Goal: Task Accomplishment & Management: Manage account settings

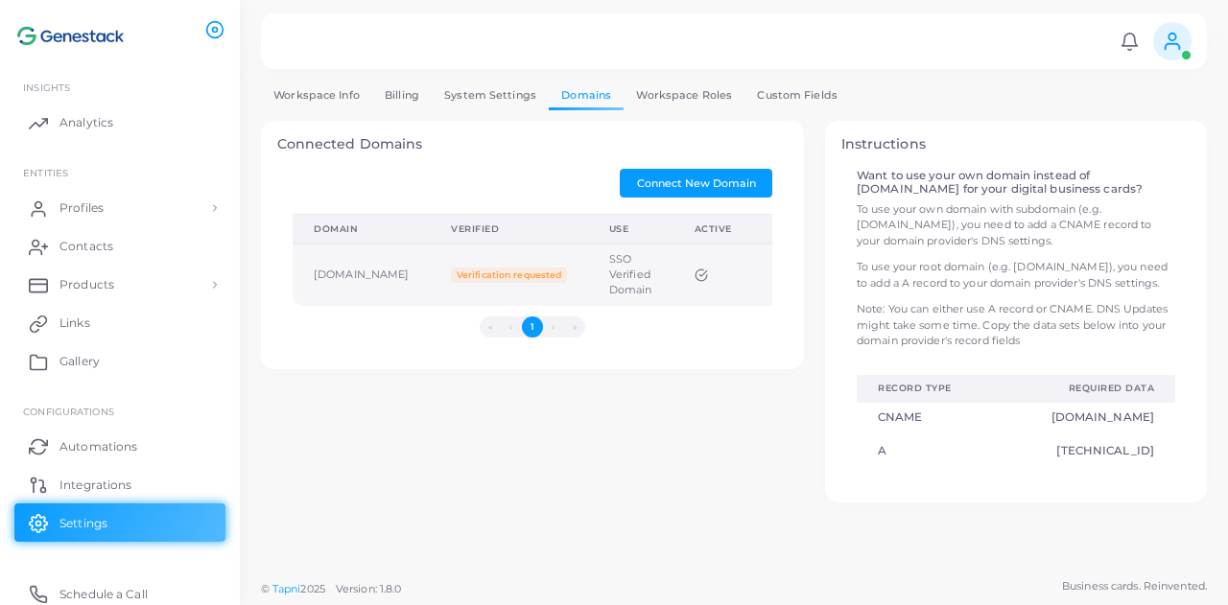
click at [527, 281] on span "Verification requested" at bounding box center [508, 275] width 115 height 15
click at [565, 275] on span "Verification requested" at bounding box center [508, 275] width 115 height 15
click at [514, 277] on span "Verification requested" at bounding box center [508, 275] width 115 height 15
click at [510, 274] on span "Verification requested" at bounding box center [508, 275] width 115 height 15
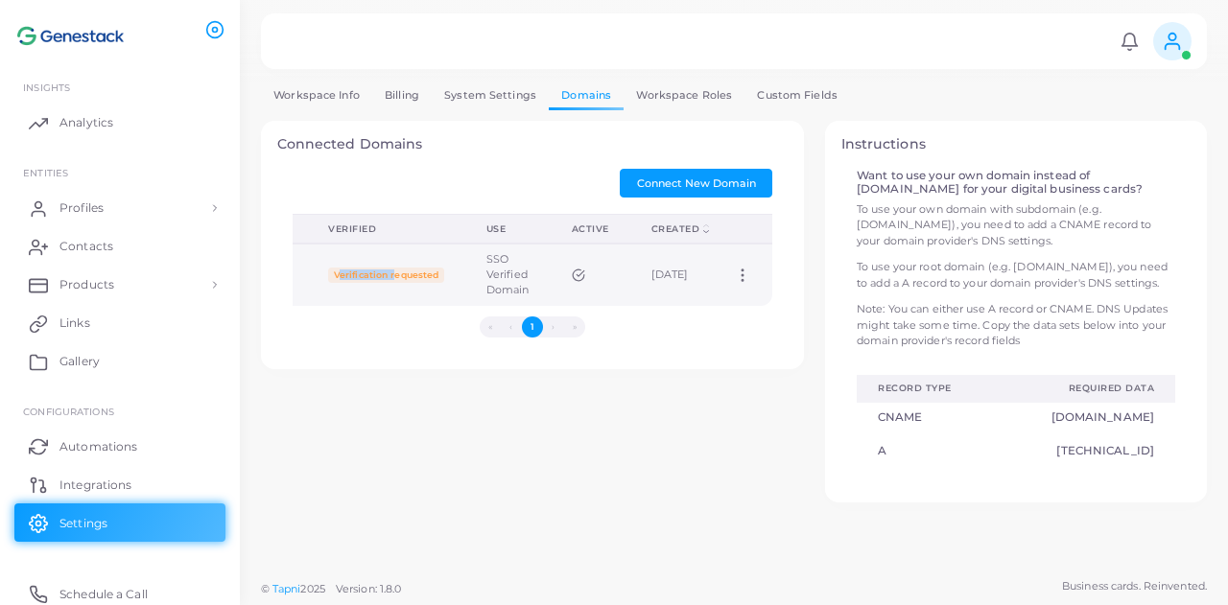
scroll to position [0, 223]
click at [739, 270] on icon at bounding box center [742, 275] width 17 height 17
click at [769, 286] on icon at bounding box center [763, 293] width 15 height 15
type input "**********"
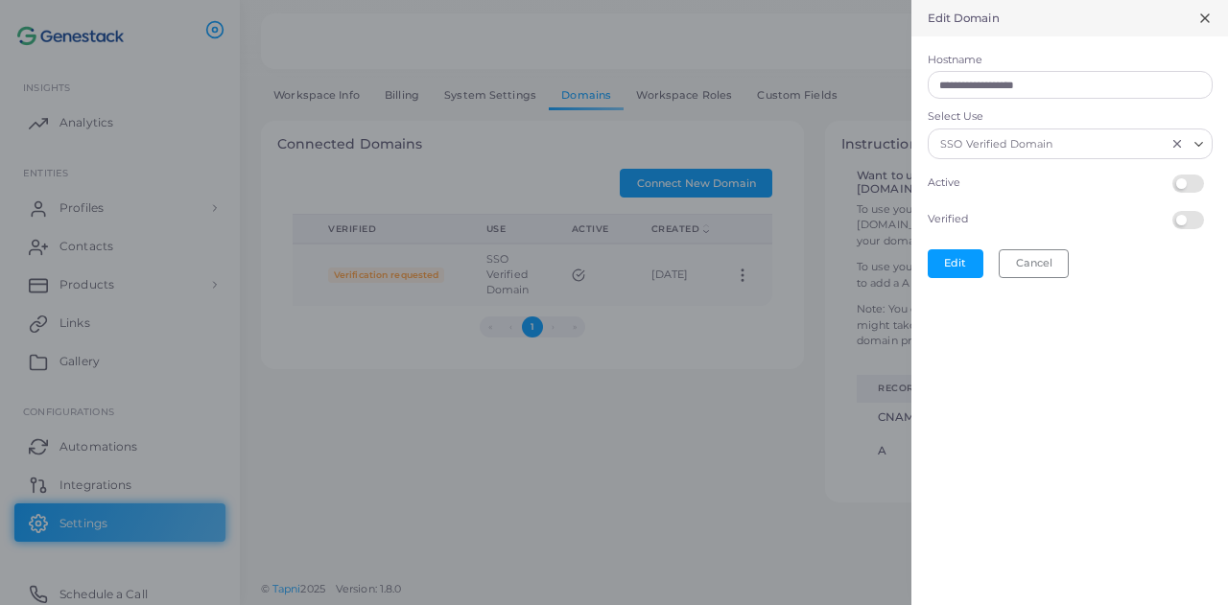
click at [1187, 211] on label at bounding box center [1190, 211] width 37 height 0
click at [935, 268] on button "Edit" at bounding box center [955, 263] width 56 height 29
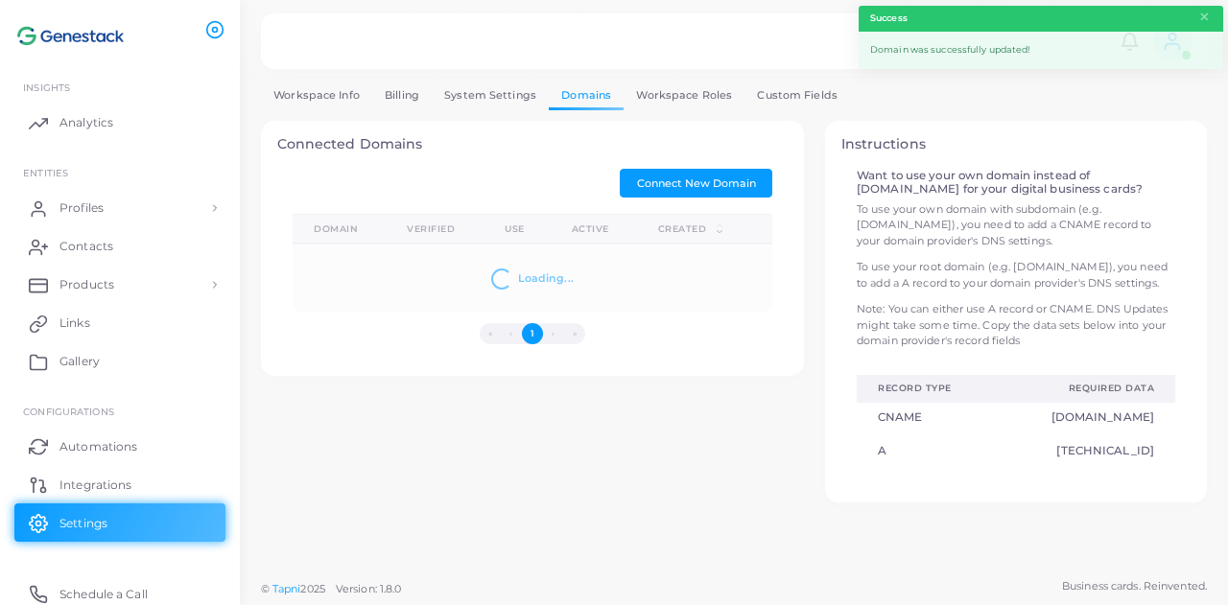
scroll to position [0, 0]
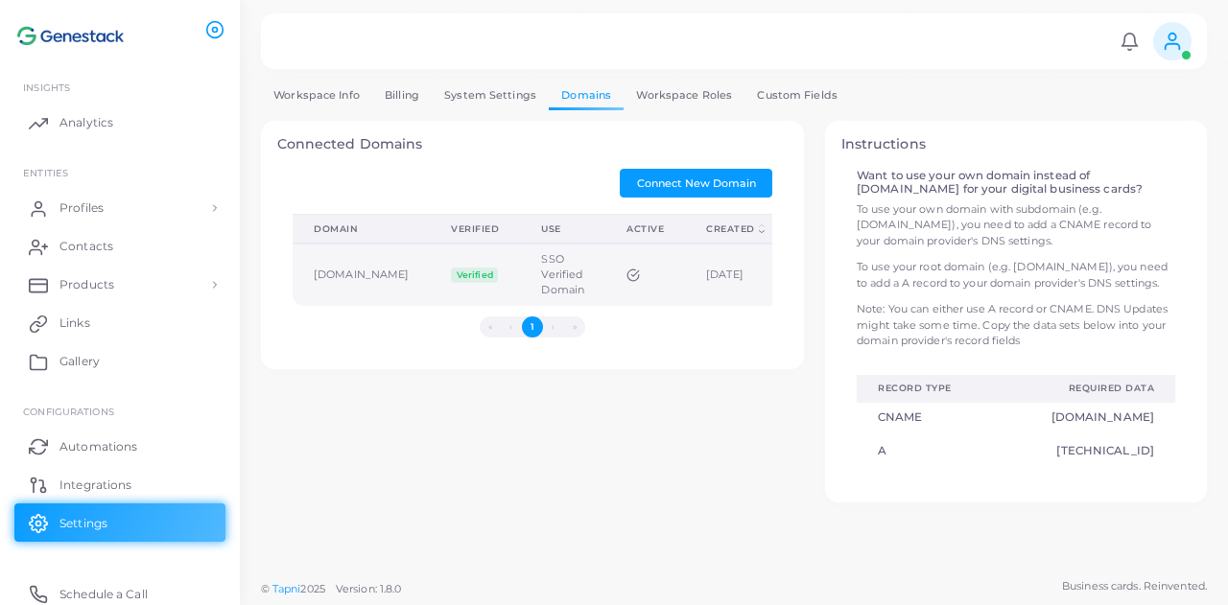
click at [363, 271] on td "[DOMAIN_NAME]" at bounding box center [361, 275] width 137 height 62
click at [571, 271] on icon at bounding box center [577, 275] width 13 height 13
click at [740, 269] on icon at bounding box center [742, 275] width 17 height 17
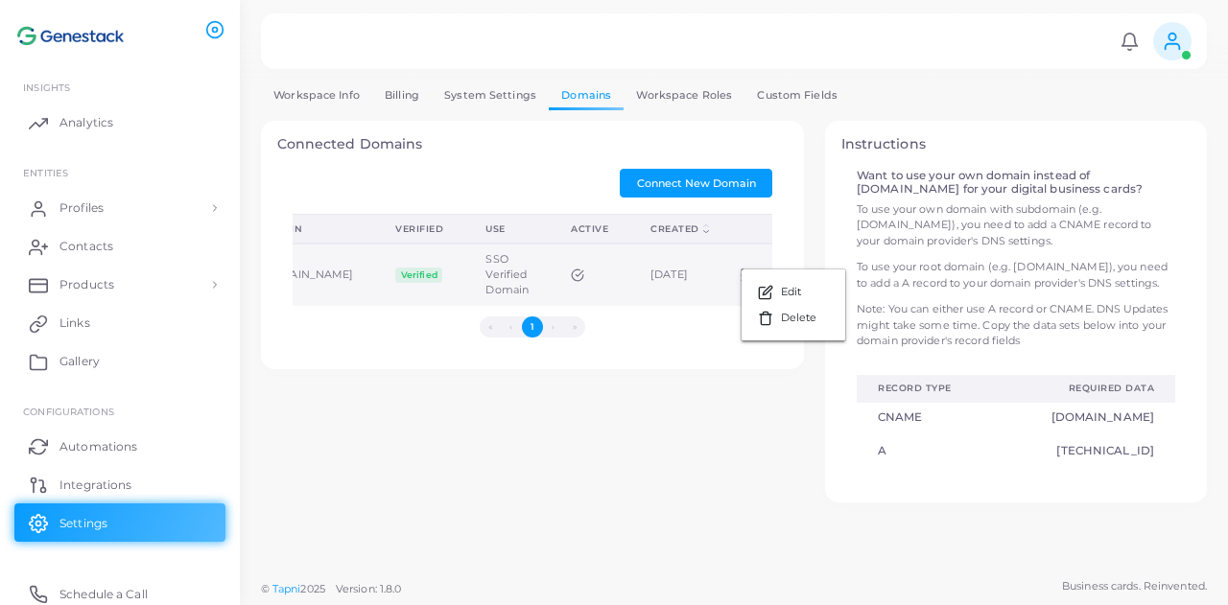
click at [675, 258] on td "[DATE]" at bounding box center [670, 275] width 83 height 62
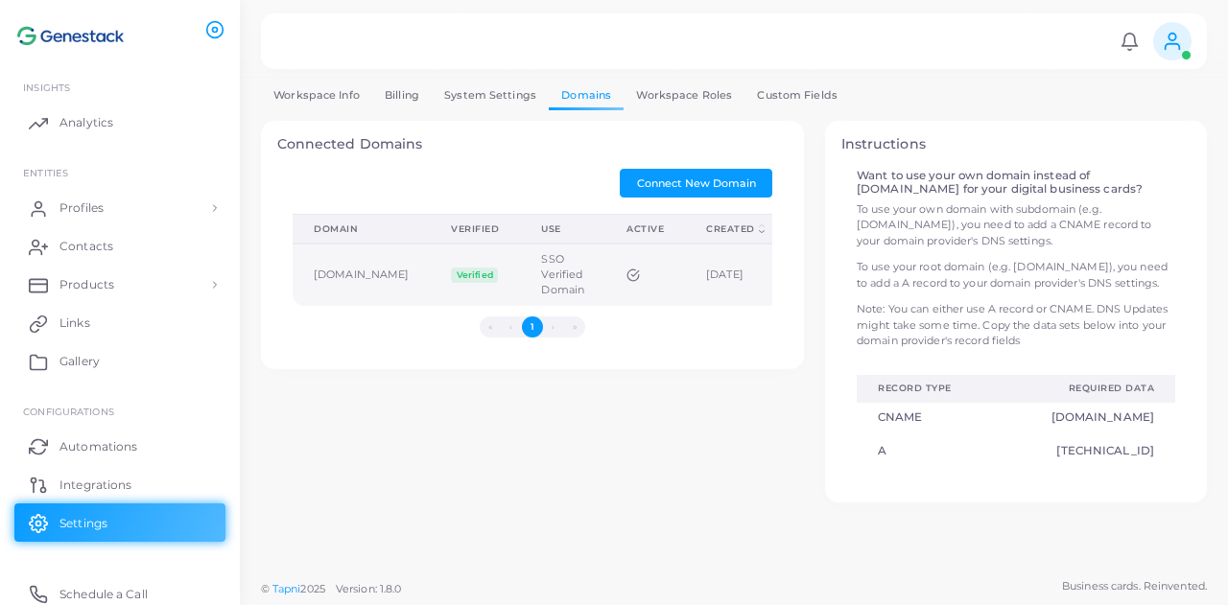
click at [685, 293] on td at bounding box center [645, 275] width 80 height 62
click at [725, 283] on td "[DATE]" at bounding box center [726, 275] width 83 height 62
click at [753, 264] on td "Edit Delete" at bounding box center [742, 275] width 59 height 62
click at [739, 264] on td "Edit Delete" at bounding box center [742, 275] width 59 height 62
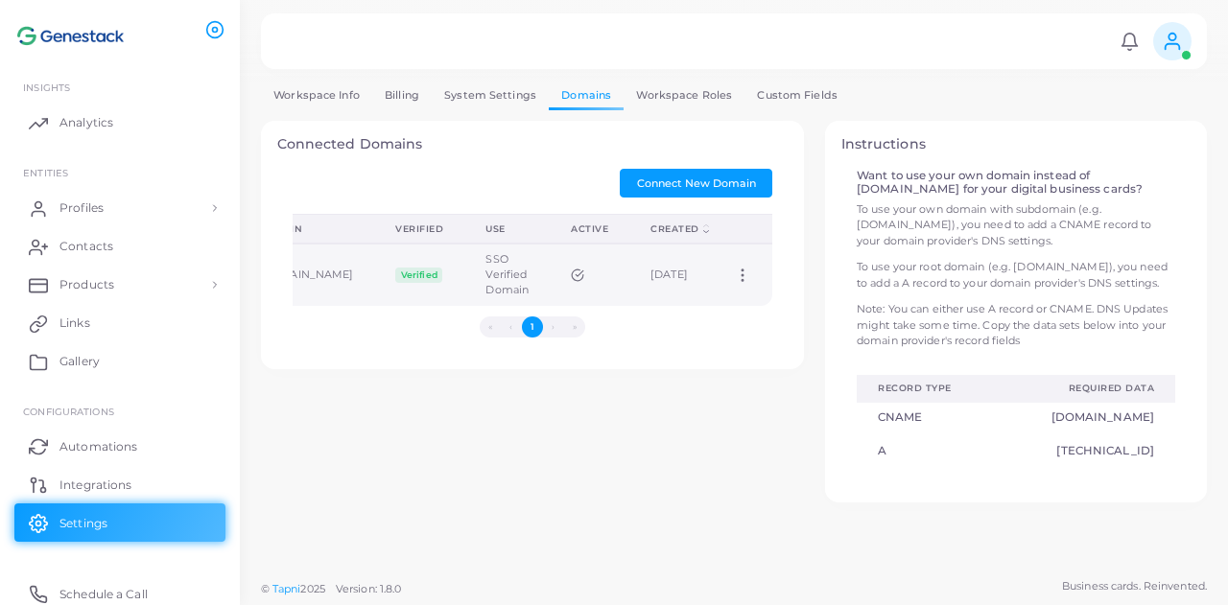
click at [739, 270] on icon at bounding box center [742, 275] width 17 height 17
click at [758, 287] on icon at bounding box center [763, 293] width 15 height 15
type input "**********"
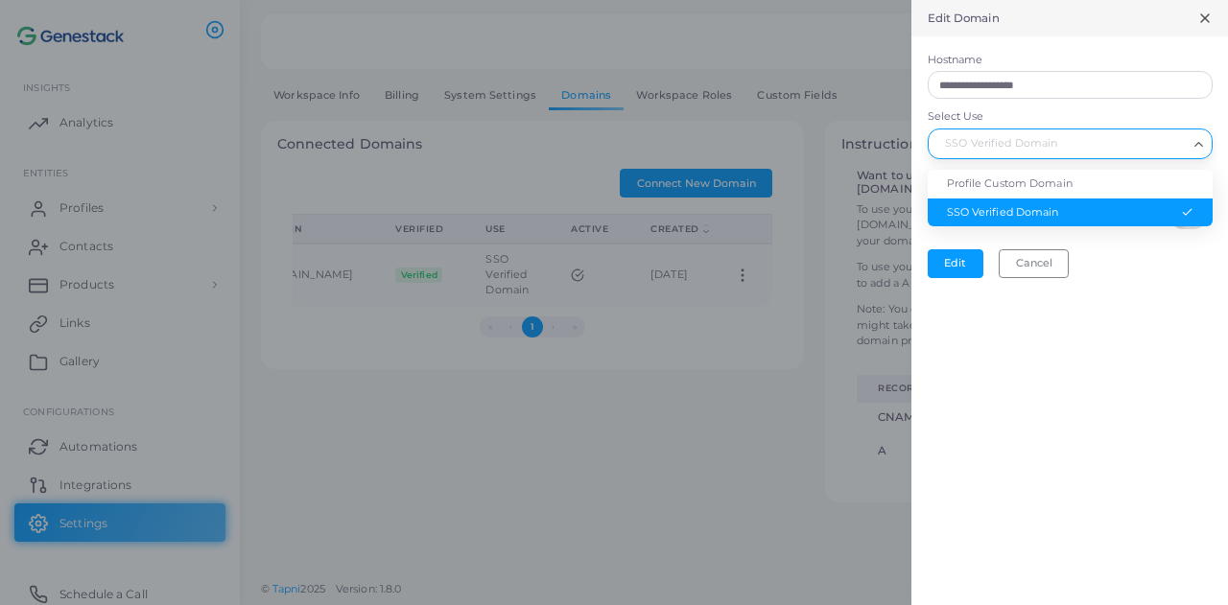
click at [1023, 149] on div "SSO Verified Domain" at bounding box center [1061, 141] width 254 height 25
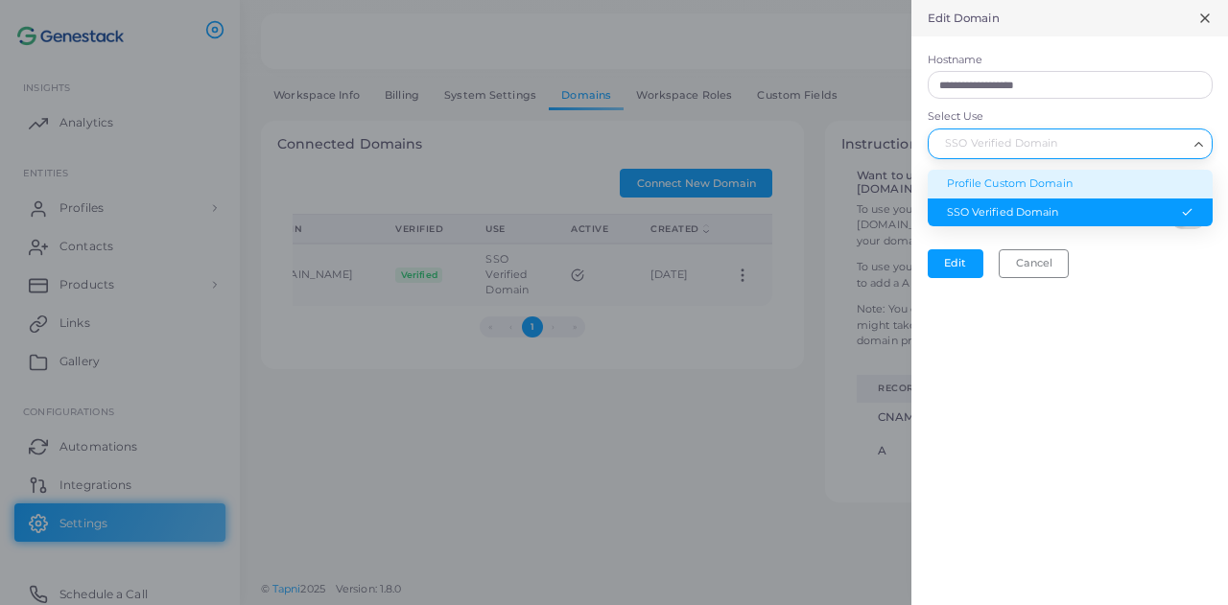
click at [1013, 186] on li "Profile Custom Domain" at bounding box center [1069, 184] width 285 height 29
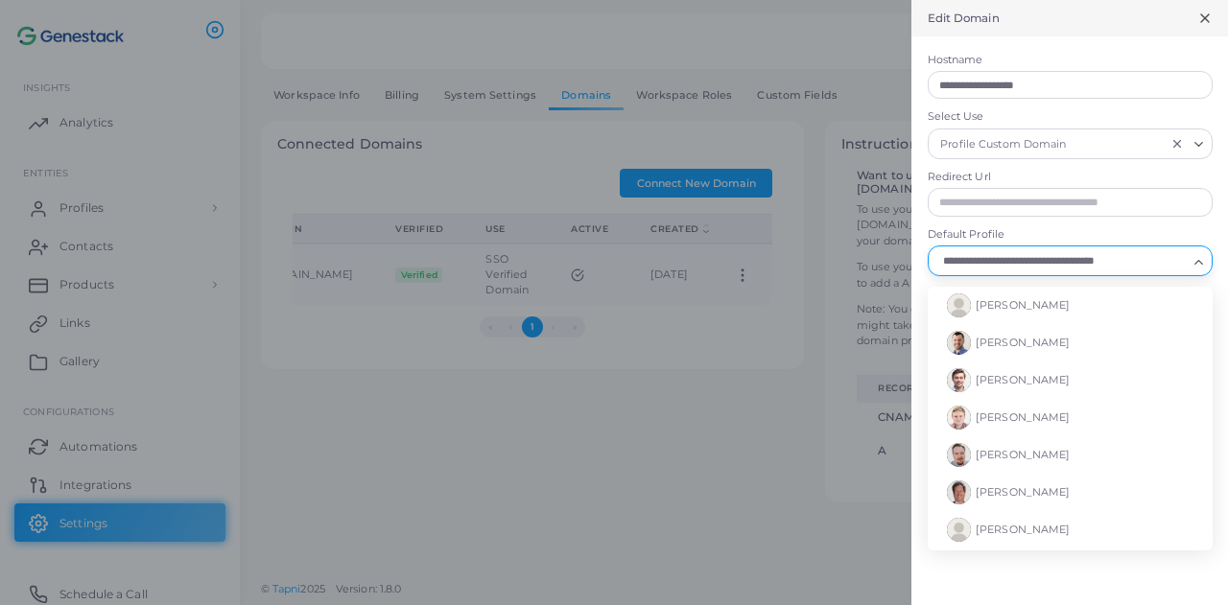
click at [1031, 263] on input "Default Profile" at bounding box center [1061, 260] width 250 height 21
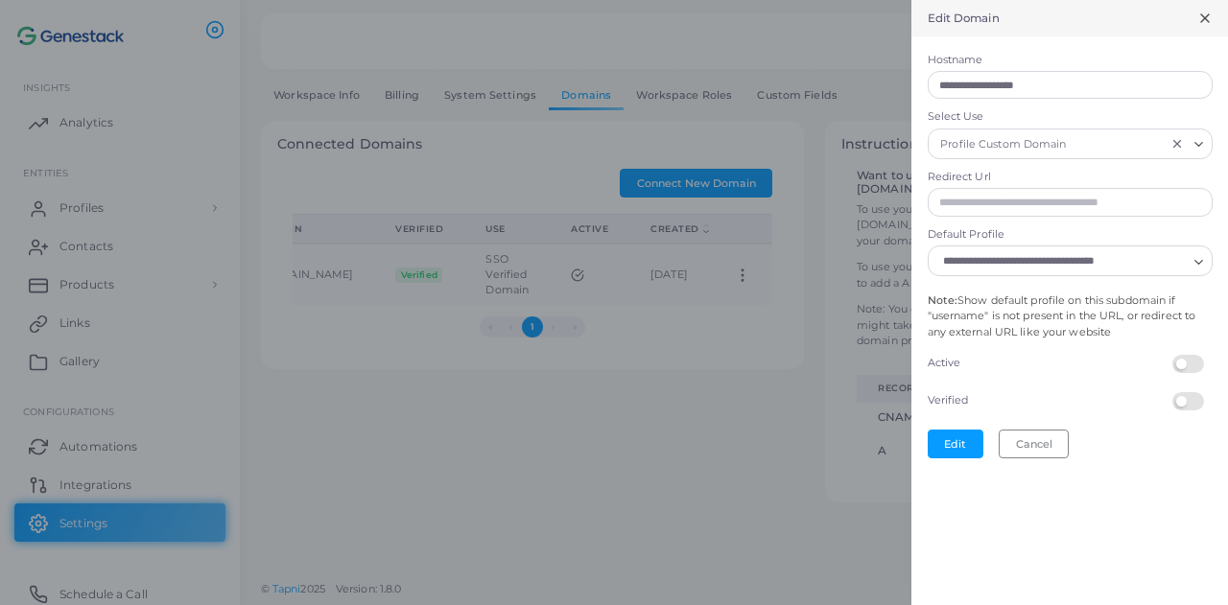
click at [1072, 227] on label "Default Profile" at bounding box center [1069, 234] width 285 height 15
click at [1072, 250] on input "Default Profile" at bounding box center [1061, 260] width 250 height 21
click at [1066, 188] on input "Redirect Url" at bounding box center [1069, 202] width 285 height 29
click at [1195, 21] on div "Edit Domain" at bounding box center [1069, 18] width 317 height 36
click at [873, 228] on div at bounding box center [614, 302] width 1228 height 605
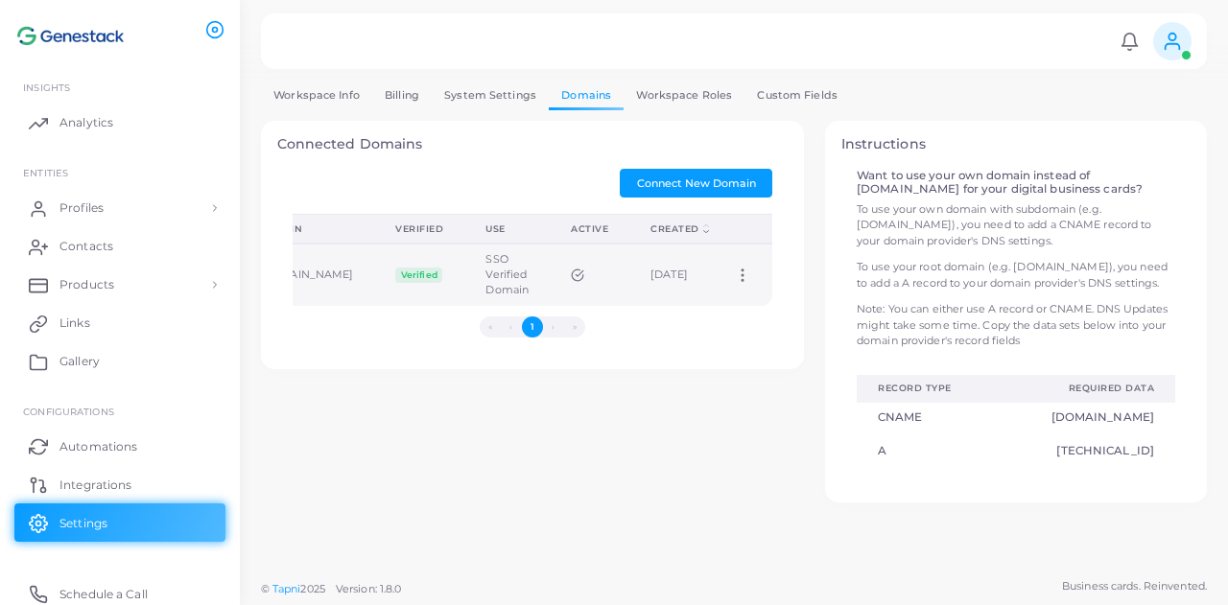
scroll to position [0, 143]
click at [751, 272] on icon at bounding box center [742, 275] width 17 height 17
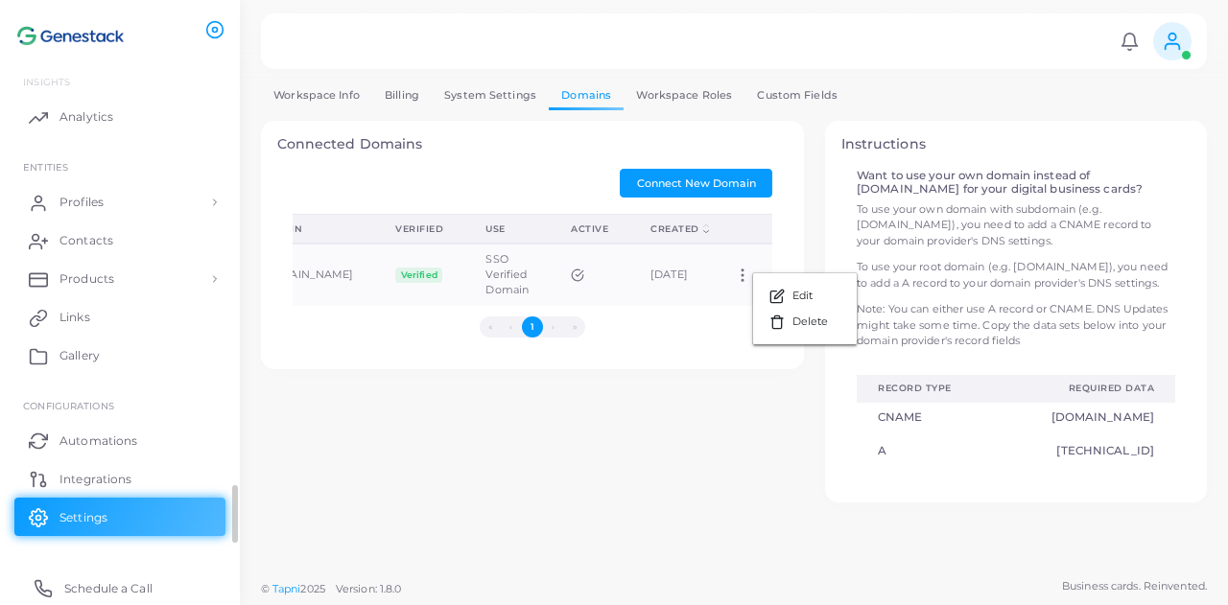
click at [175, 589] on link "Schedule a Call" at bounding box center [119, 588] width 211 height 38
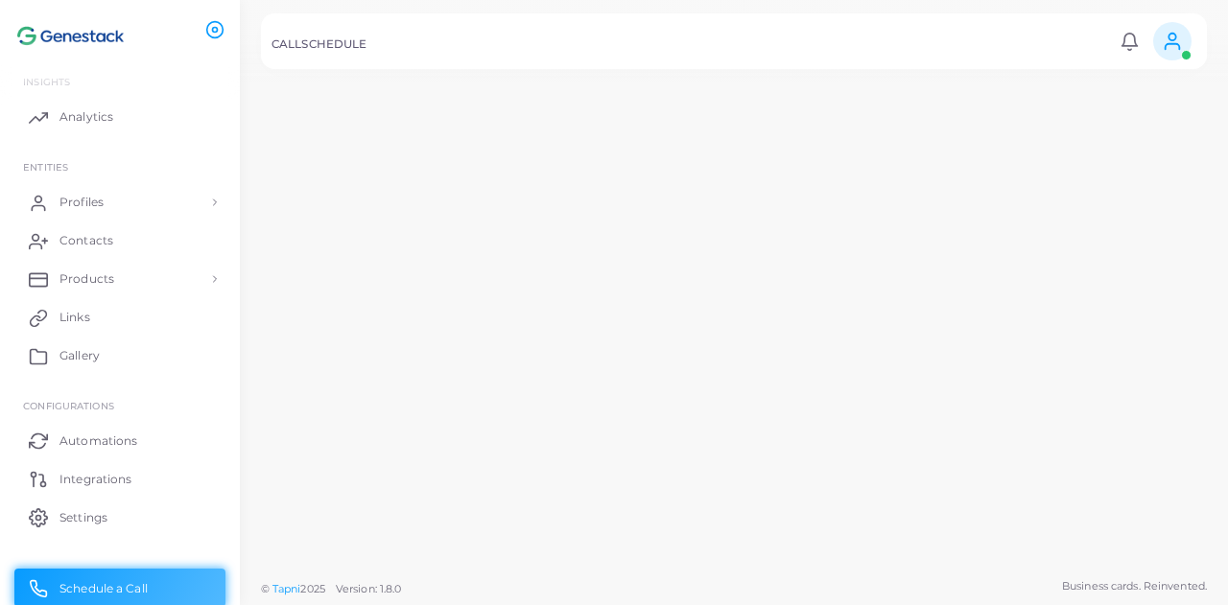
click at [19, 585] on link "Schedule a Call" at bounding box center [119, 588] width 211 height 38
click at [35, 158] on ul "INSIGHTS Analytics ENTITIES Profiles Profiles Profile Templates QR Code Templat…" at bounding box center [120, 333] width 240 height 565
click at [38, 199] on icon at bounding box center [43, 203] width 19 height 19
